Goal: Navigation & Orientation: Find specific page/section

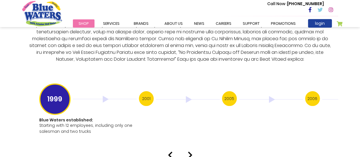
scroll to position [1134, 0]
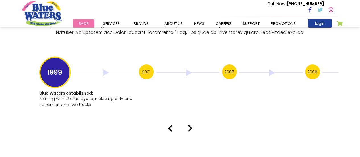
click at [193, 125] on div at bounding box center [180, 128] width 324 height 7
click at [191, 125] on img at bounding box center [190, 128] width 5 height 7
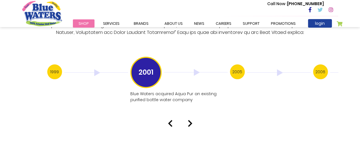
click at [188, 120] on img at bounding box center [190, 123] width 5 height 7
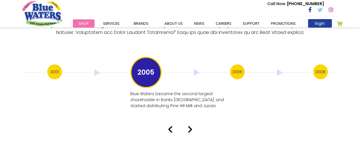
click at [190, 126] on img at bounding box center [190, 129] width 5 height 7
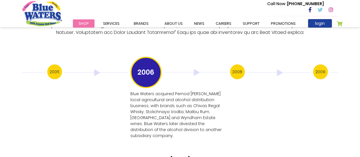
click at [189, 156] on img at bounding box center [190, 159] width 5 height 7
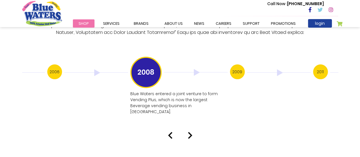
click at [189, 132] on img at bounding box center [190, 135] width 5 height 7
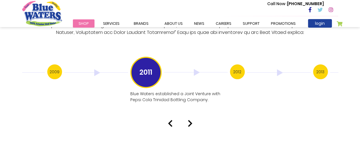
click at [188, 120] on img at bounding box center [190, 123] width 5 height 7
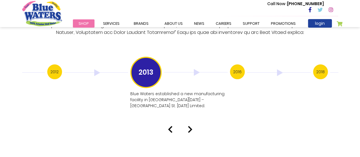
click at [188, 126] on img at bounding box center [190, 129] width 5 height 7
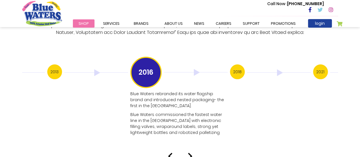
click at [189, 152] on img at bounding box center [190, 155] width 5 height 7
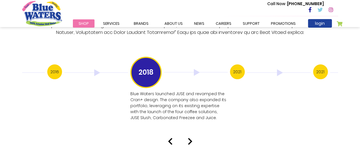
click at [189, 138] on img at bounding box center [190, 141] width 5 height 7
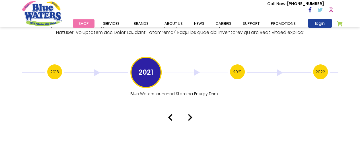
click at [190, 114] on img at bounding box center [190, 117] width 5 height 7
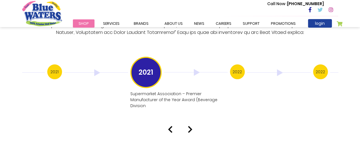
click at [189, 126] on img at bounding box center [190, 129] width 5 height 7
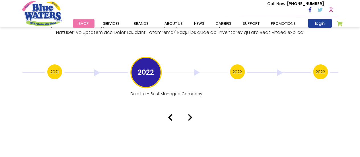
click at [188, 114] on img at bounding box center [190, 117] width 5 height 7
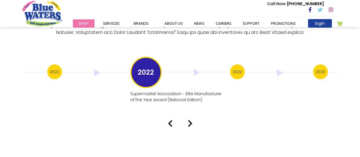
click at [188, 120] on img at bounding box center [190, 123] width 5 height 7
